Goal: Task Accomplishment & Management: Manage account settings

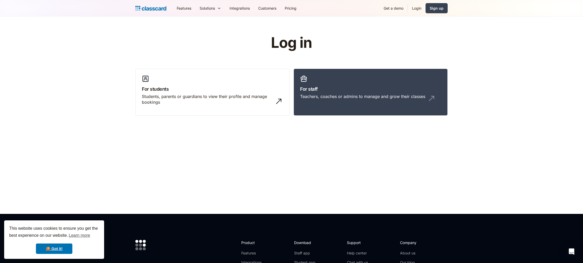
click at [415, 8] on link "Login" at bounding box center [417, 8] width 18 height 12
click at [64, 248] on link "🍪 Got it!" at bounding box center [54, 249] width 36 height 10
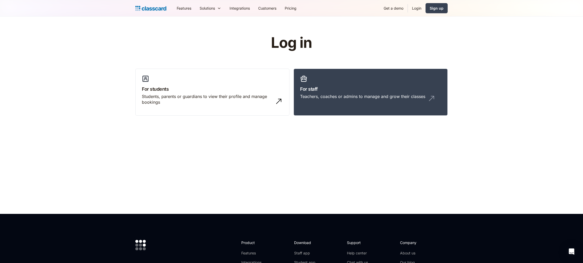
click at [420, 8] on link "Login" at bounding box center [417, 8] width 18 height 12
